Goal: Information Seeking & Learning: Learn about a topic

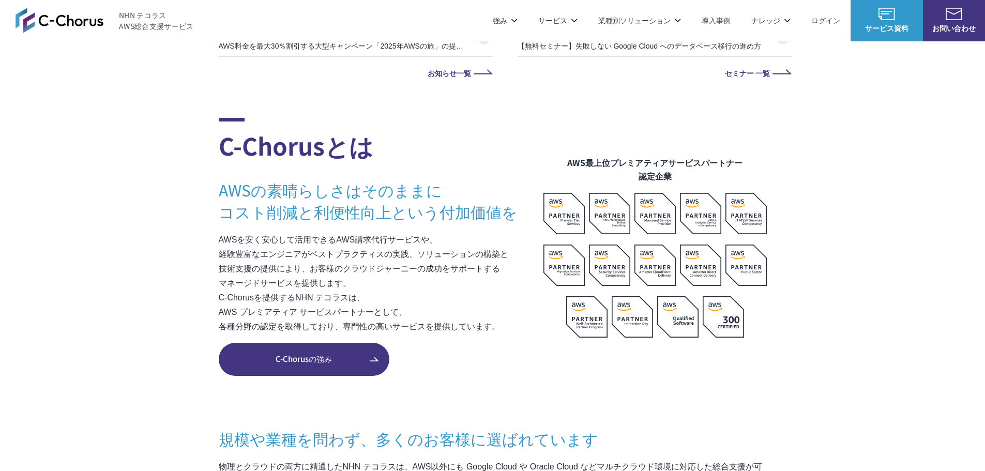
scroll to position [621, 0]
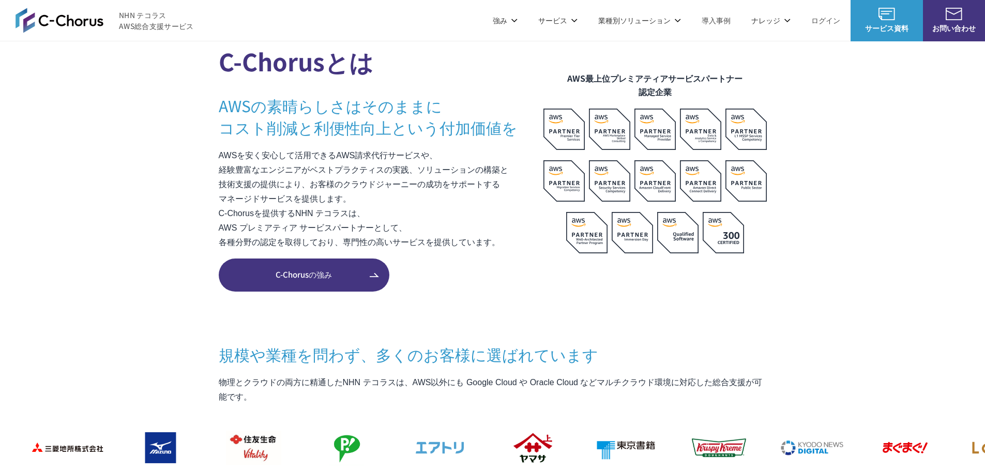
drag, startPoint x: 253, startPoint y: 253, endPoint x: 258, endPoint y: 264, distance: 12.5
click at [253, 253] on div "C-Chorusとは AWSの素晴らしさはそのままに コスト削減と利便性向上という付加価値を AWSを安く安心して活用できるAWS請求代行サービスや、 経験豊…" at bounding box center [493, 163] width 548 height 258
click at [263, 273] on span "C-Chorusの強み" at bounding box center [304, 275] width 171 height 12
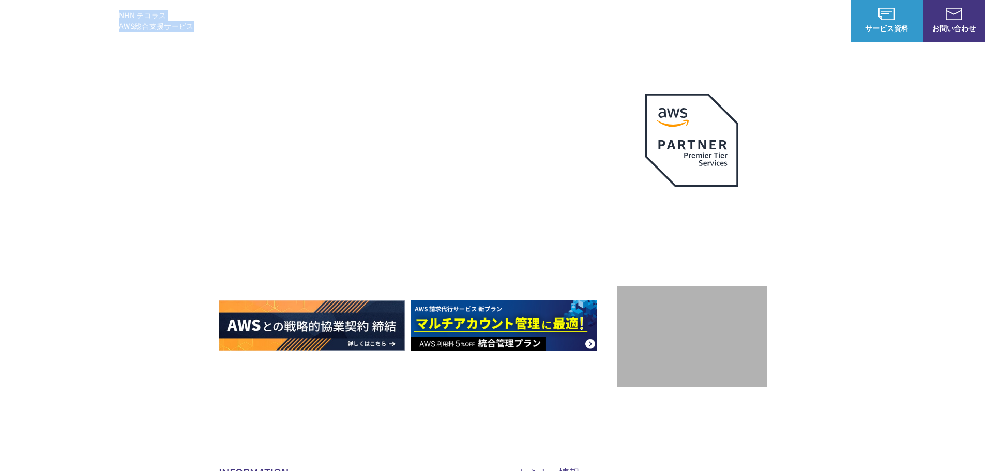
drag, startPoint x: 235, startPoint y: 28, endPoint x: 110, endPoint y: 28, distance: 125.2
click at [110, 28] on header "NHN テコラス AWS総合支援サービス 強み 強み C-Chorusの強み 管理ポータル 開発ロードマップ C-Chorusのサポート 資料を請求する まず…" at bounding box center [492, 20] width 985 height 41
click at [410, 223] on h1 "AWS ジャーニーの 成功を実現" at bounding box center [418, 219] width 398 height 99
drag, startPoint x: 492, startPoint y: 197, endPoint x: 432, endPoint y: 197, distance: 60.0
click at [432, 197] on h1 "AWS ジャーニーの 成功を実現" at bounding box center [418, 219] width 398 height 99
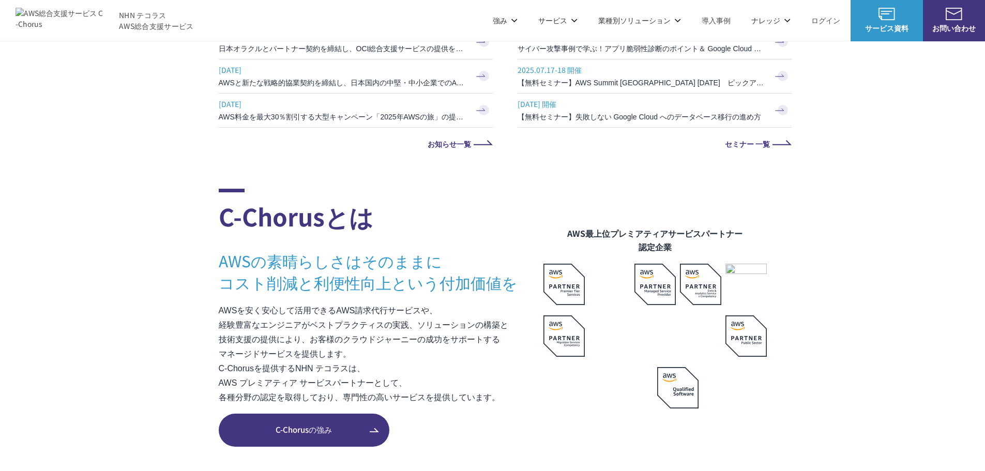
scroll to position [517, 0]
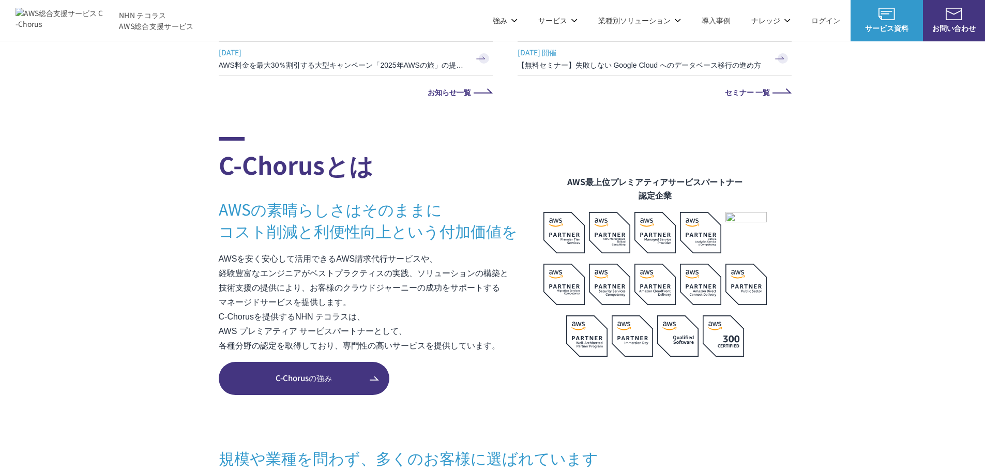
drag, startPoint x: 473, startPoint y: 118, endPoint x: 396, endPoint y: 132, distance: 78.3
drag, startPoint x: 396, startPoint y: 132, endPoint x: 343, endPoint y: 125, distance: 53.2
drag, startPoint x: 141, startPoint y: 133, endPoint x: 130, endPoint y: 128, distance: 11.6
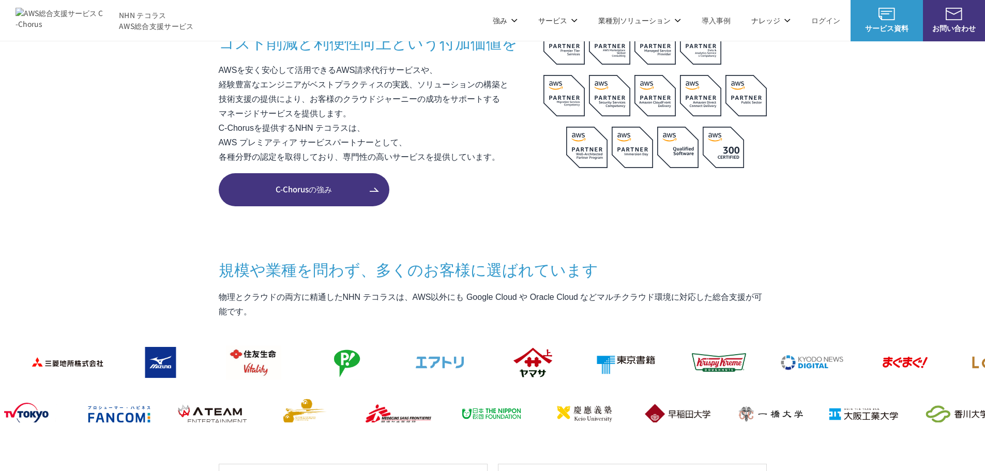
scroll to position [724, 0]
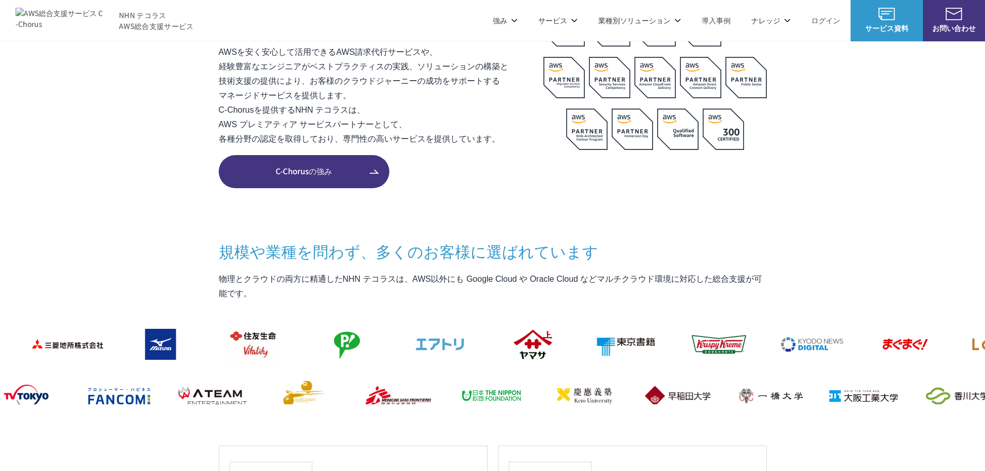
drag, startPoint x: 205, startPoint y: 133, endPoint x: 174, endPoint y: 123, distance: 32.9
click at [174, 123] on section "C-Chorusとは AWSの素晴らしさはそのままに コスト削減と利便性向上という付加価値を AWSを安く安心して活用できるAWS請求代行サービスや、 経験豊…" at bounding box center [492, 306] width 985 height 752
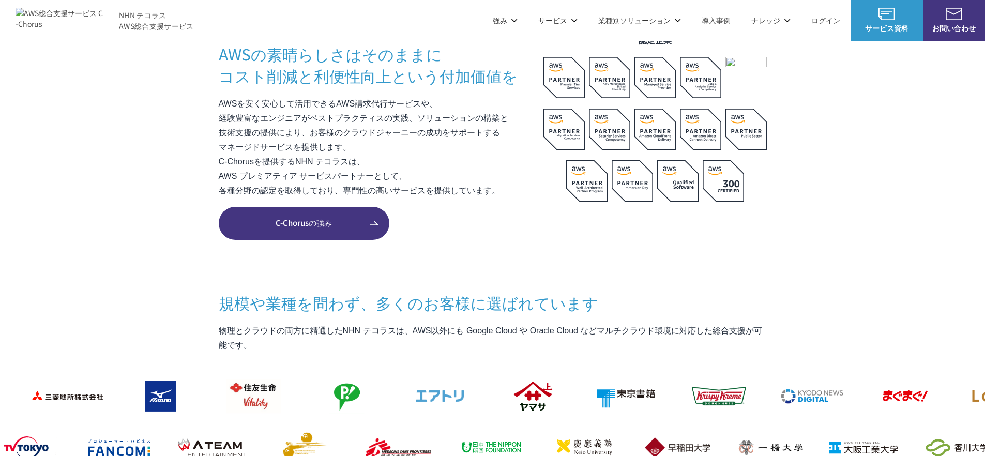
drag, startPoint x: 198, startPoint y: 112, endPoint x: 171, endPoint y: 107, distance: 26.9
click at [171, 107] on section "C-Chorusとは AWSの素晴らしさはそのままに コスト削減と利便性向上という付加価値を AWSを安く安心して活用できるAWS請求代行サービスや、 経験豊…" at bounding box center [492, 358] width 985 height 752
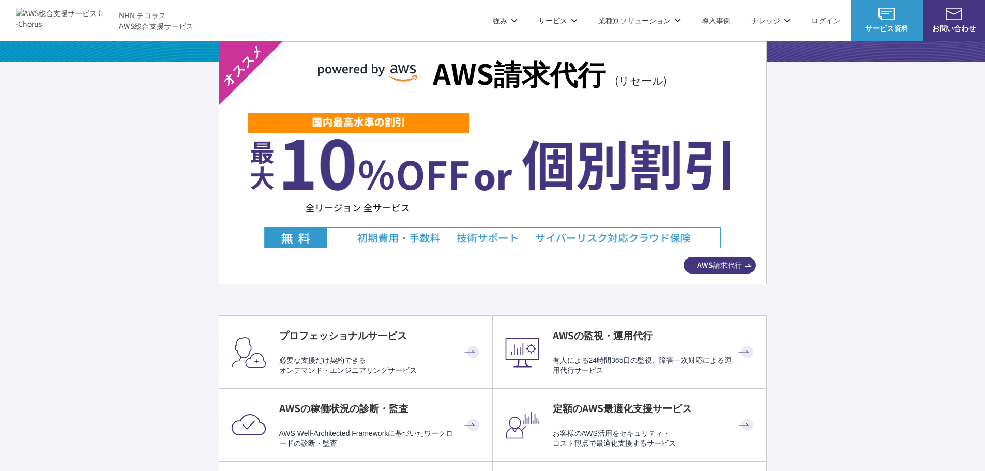
scroll to position [1810, 0]
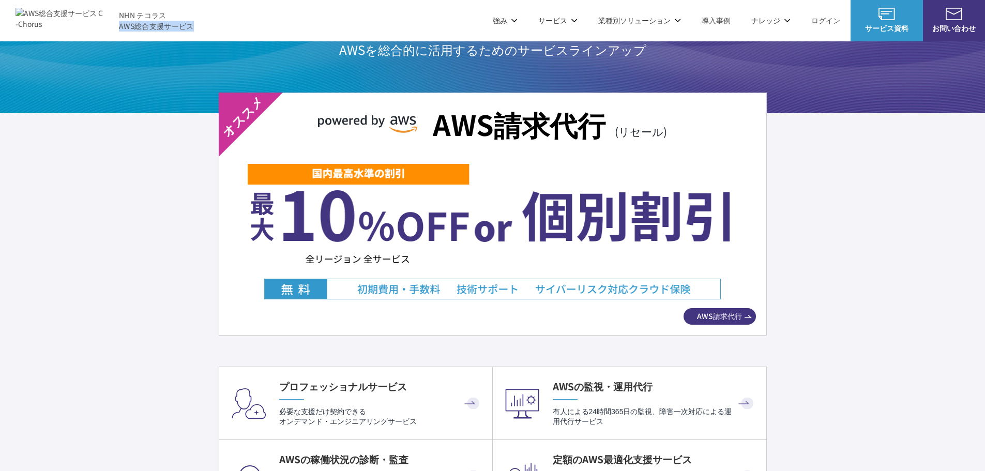
drag, startPoint x: 199, startPoint y: 28, endPoint x: 119, endPoint y: 33, distance: 79.8
click at [119, 33] on header "NHN テコラス AWS総合支援サービス 強み 強み C-Chorusの強み 管理ポータル 開発ロードマップ C-Chorusのサポート 資料を請求する まず…" at bounding box center [492, 20] width 985 height 41
copy span "AWS総合支援サービス"
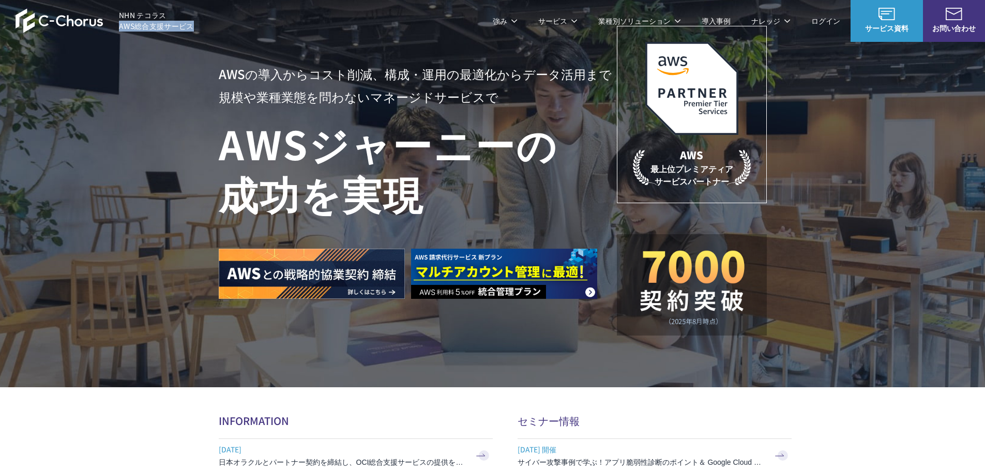
scroll to position [0, 0]
